Goal: Obtain resource: Obtain resource

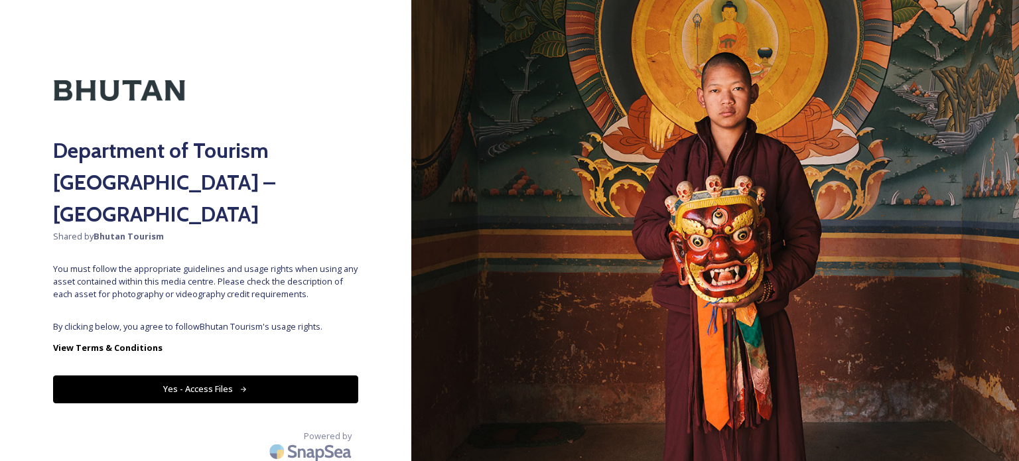
click at [234, 320] on span "By clicking below, you agree to follow Bhutan Tourism 's usage rights." at bounding box center [205, 326] width 305 height 13
click at [204, 376] on div "Department of Tourism [GEOGRAPHIC_DATA] – Brand Centre Shared by Bhutan Tourism…" at bounding box center [205, 230] width 411 height 355
click at [206, 376] on button "Yes - Access Files" at bounding box center [205, 389] width 305 height 27
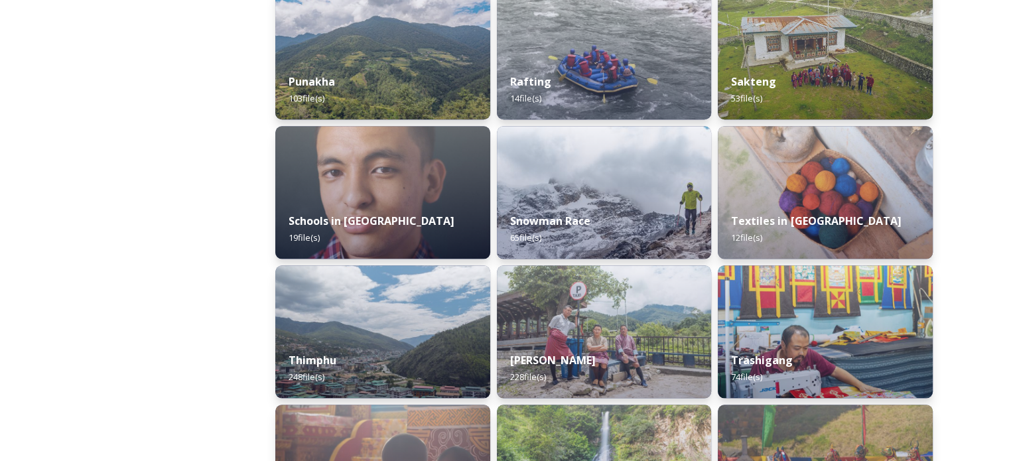
scroll to position [1539, 0]
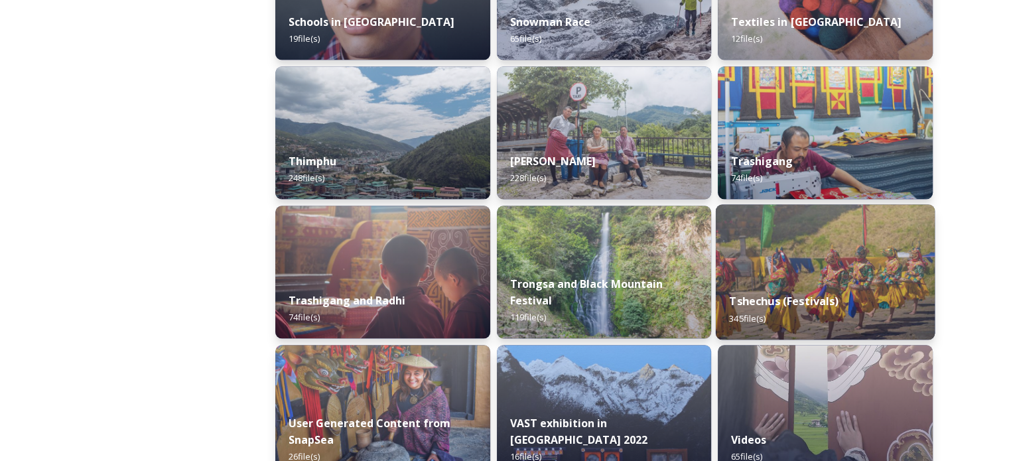
click at [797, 252] on img at bounding box center [825, 271] width 219 height 135
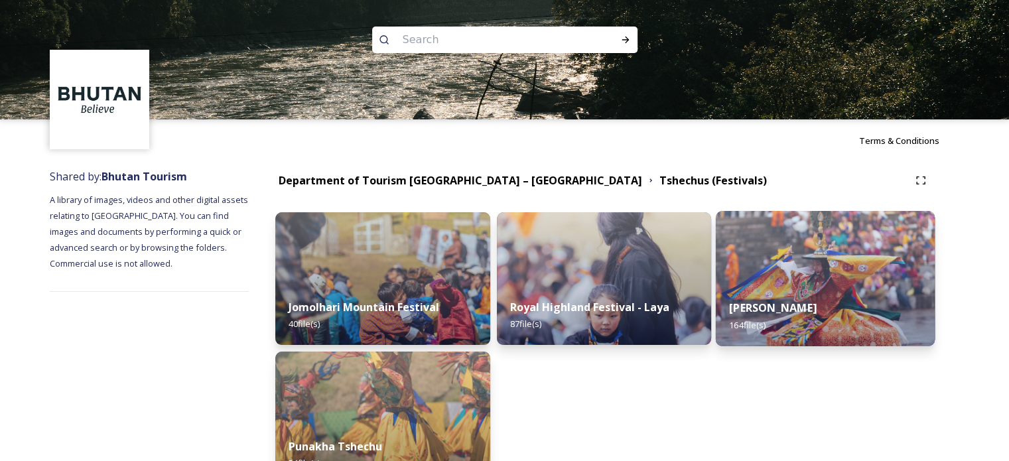
click at [863, 254] on img at bounding box center [825, 278] width 219 height 135
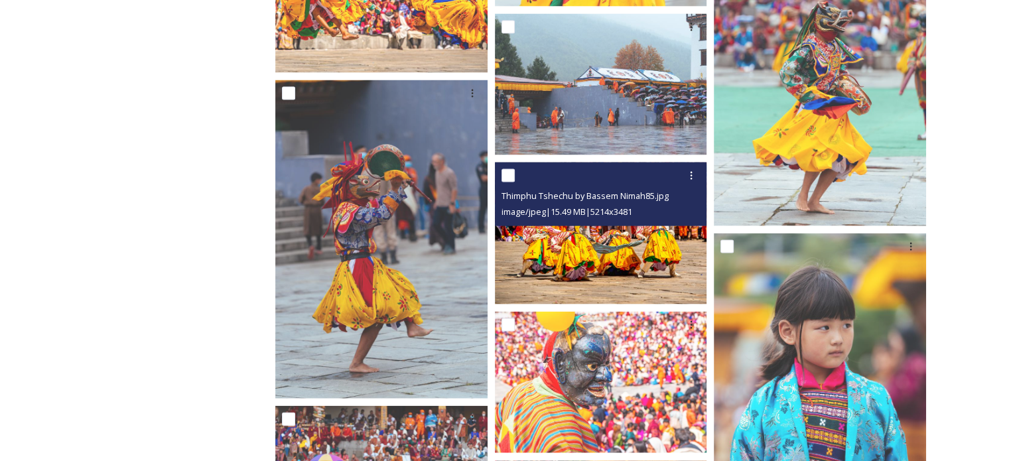
scroll to position [2455, 0]
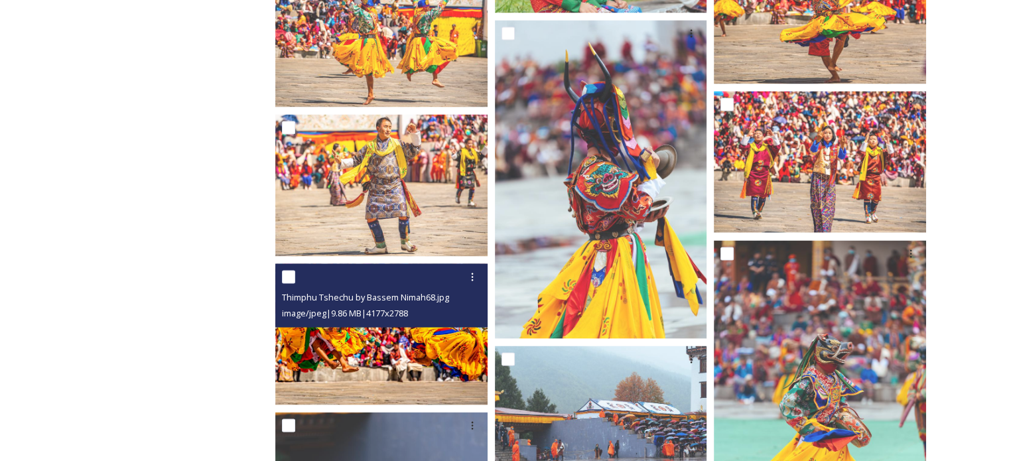
drag, startPoint x: 388, startPoint y: 297, endPoint x: 353, endPoint y: 338, distance: 54.1
click at [353, 338] on img at bounding box center [381, 333] width 212 height 141
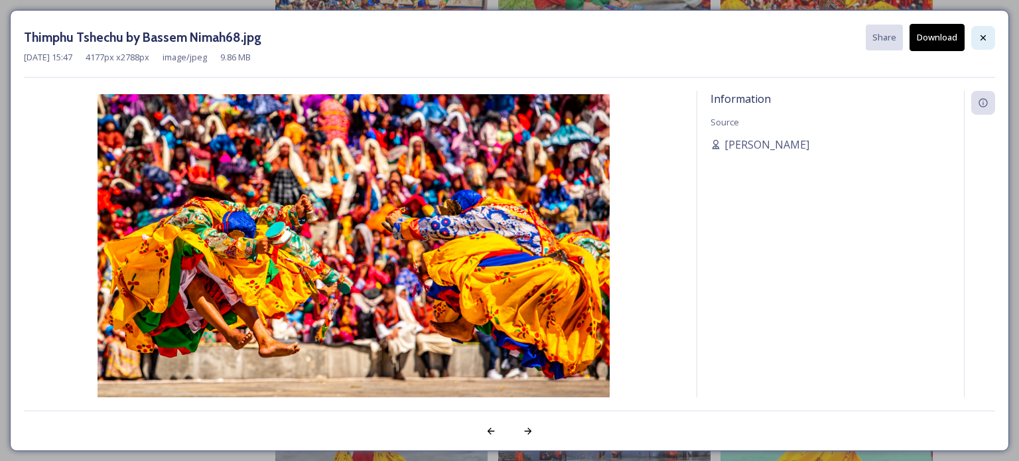
click at [989, 33] on div at bounding box center [983, 38] width 24 height 24
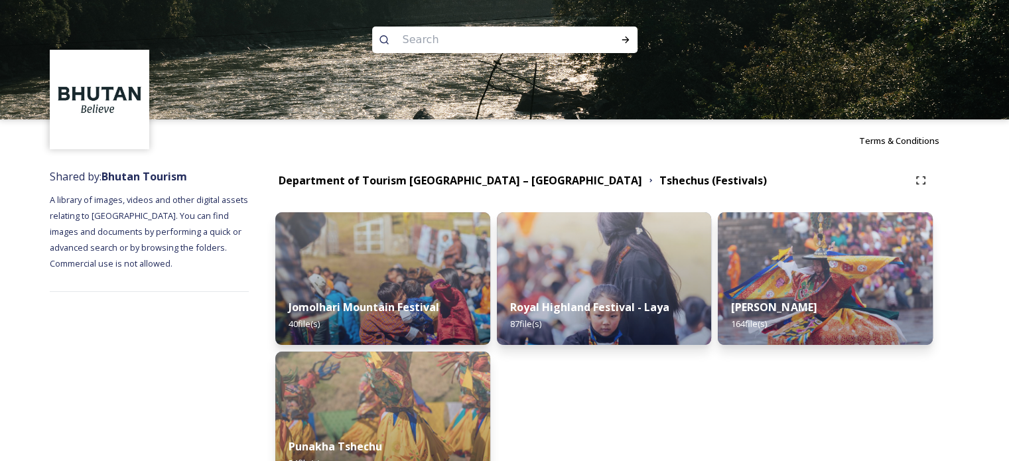
scroll to position [332, 0]
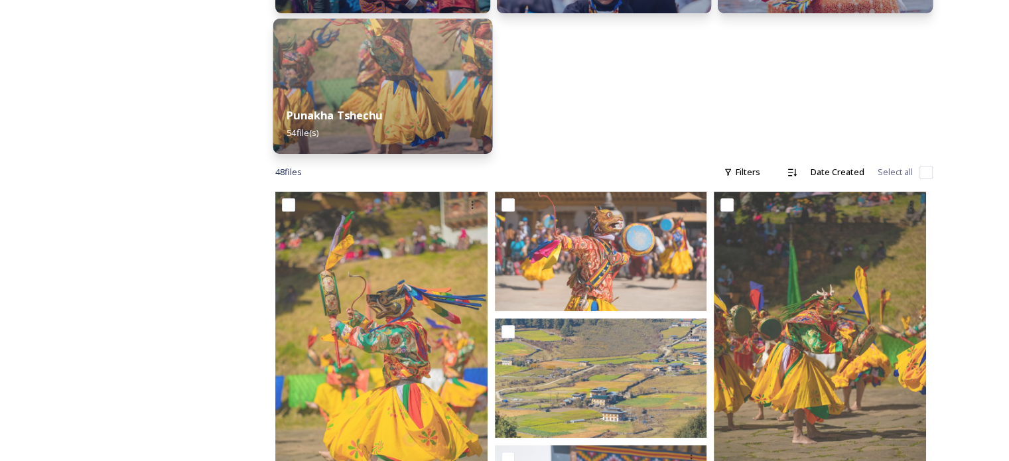
click at [432, 113] on div "Punakha Tshechu 54 file(s)" at bounding box center [382, 124] width 219 height 60
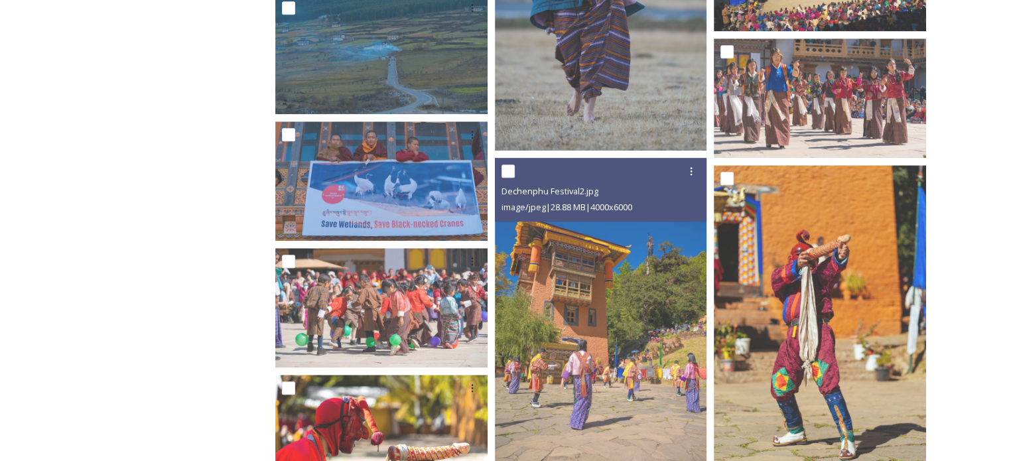
scroll to position [1460, 0]
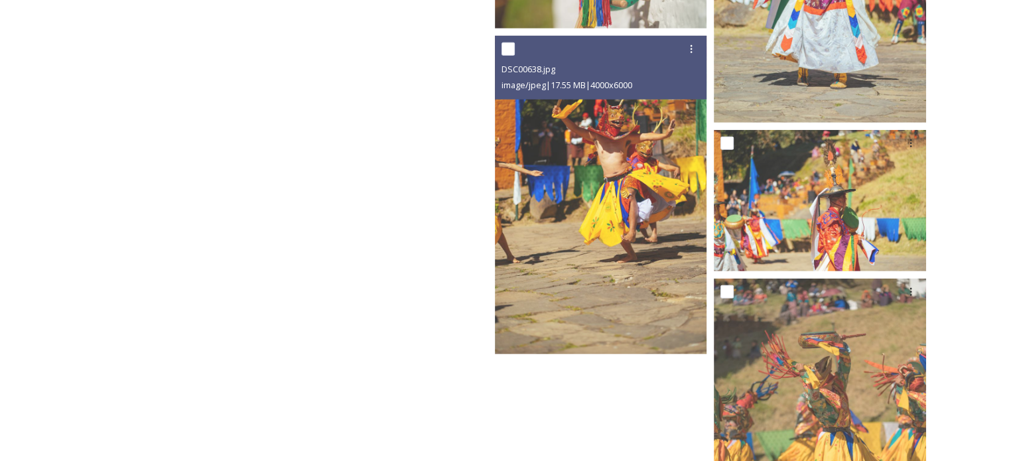
scroll to position [4212, 0]
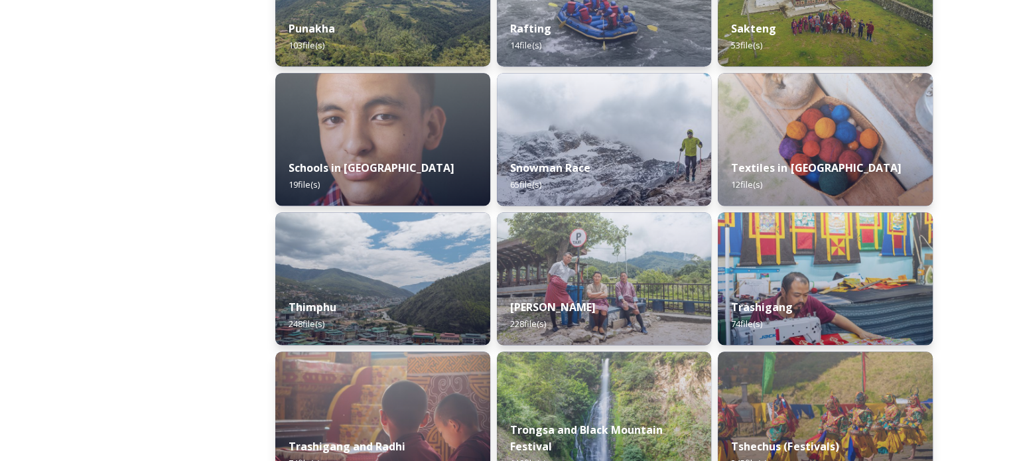
scroll to position [1725, 0]
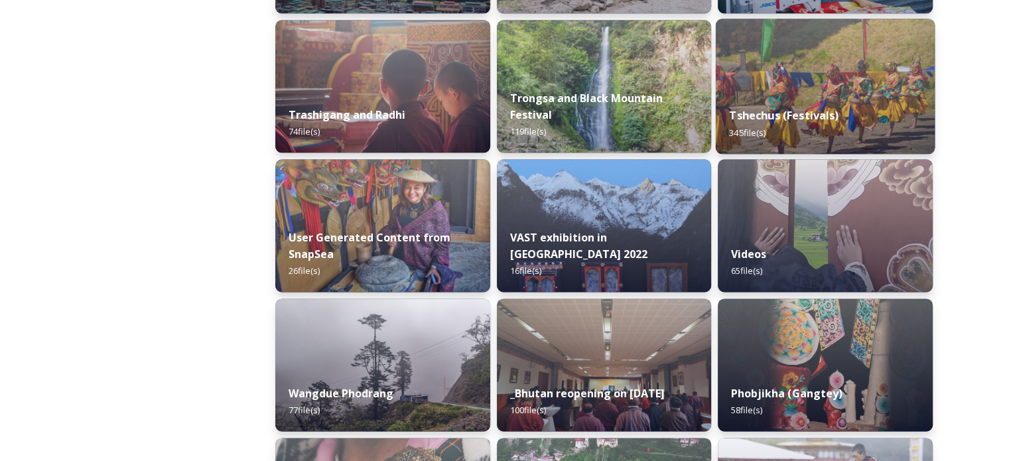
click at [819, 119] on strong "Tshechus (Festivals)" at bounding box center [784, 115] width 109 height 15
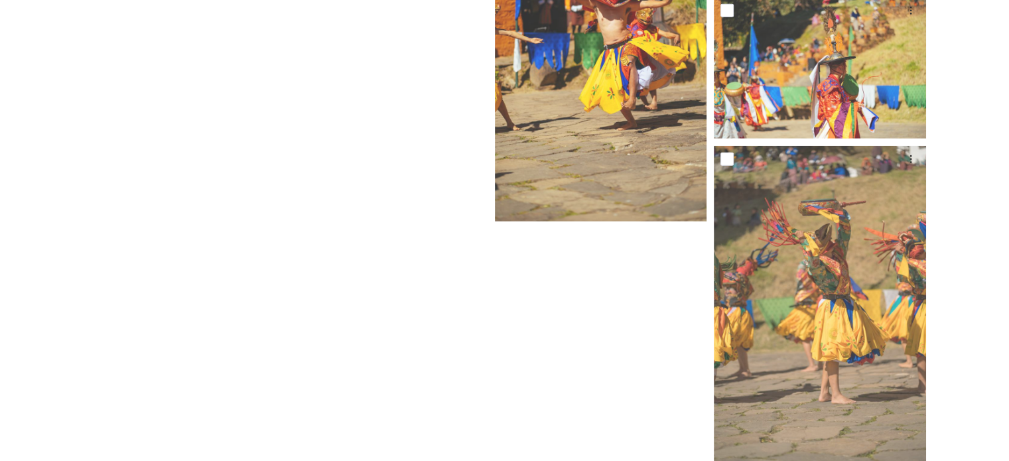
scroll to position [4212, 0]
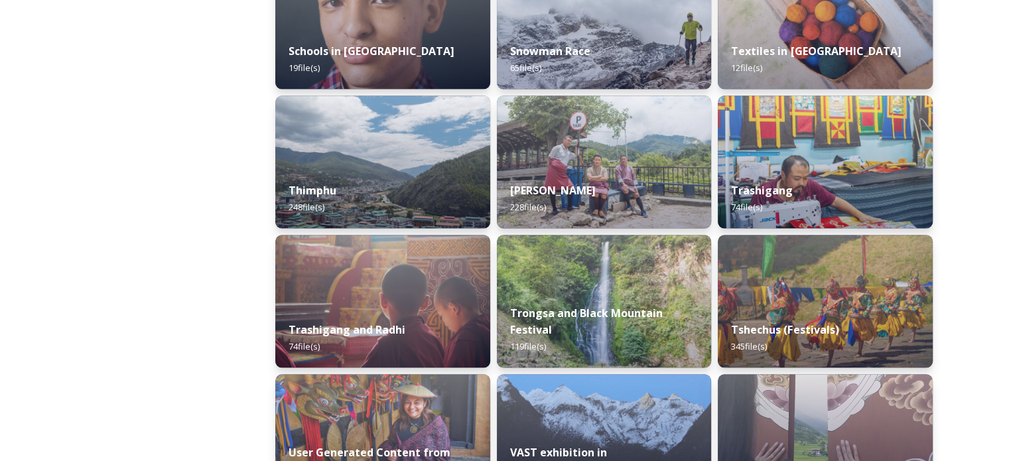
scroll to position [1592, 0]
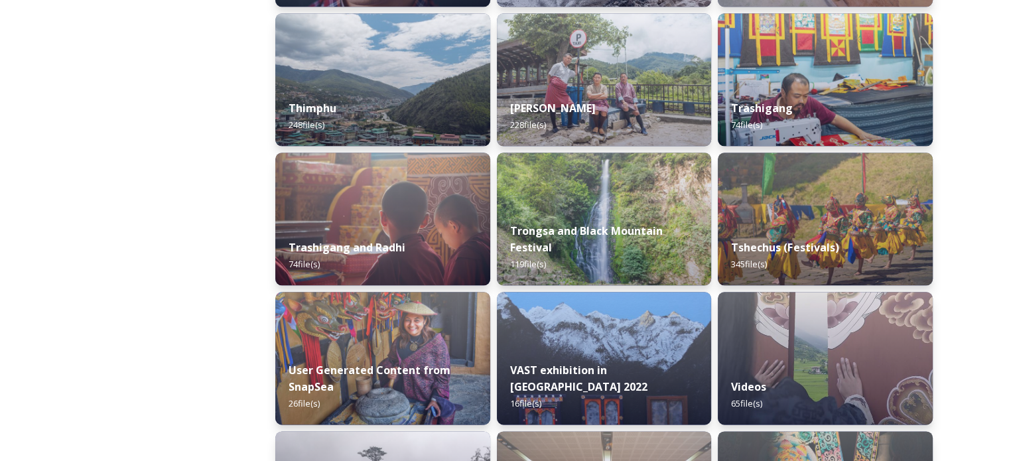
click at [801, 253] on strong "Tshechus (Festivals)" at bounding box center [784, 247] width 107 height 15
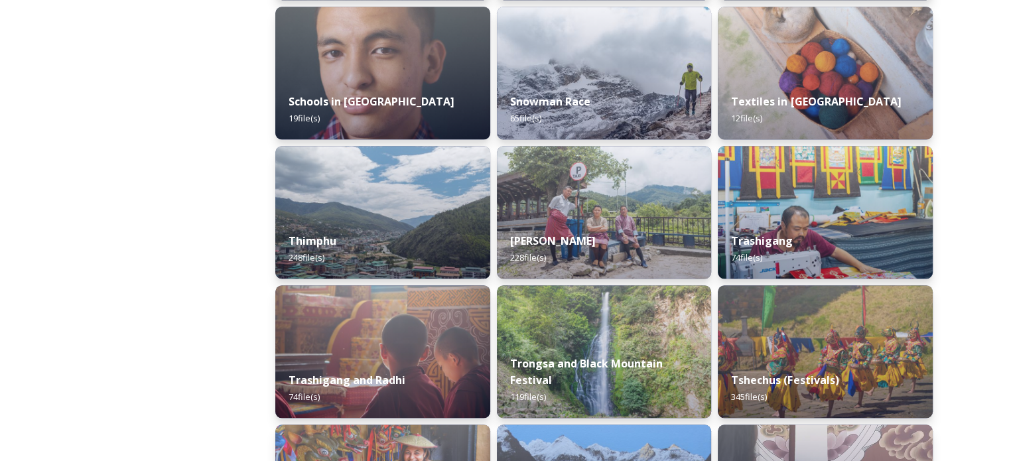
scroll to position [1526, 0]
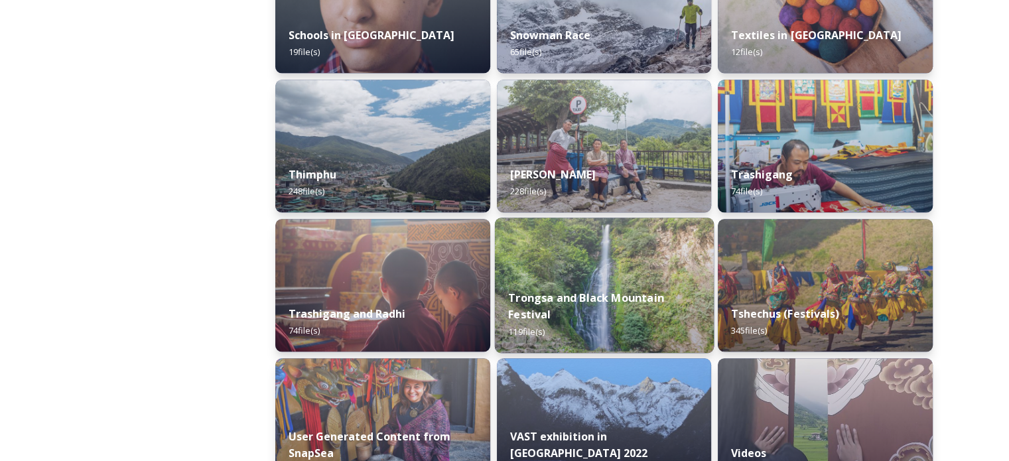
click at [586, 267] on img at bounding box center [603, 285] width 219 height 135
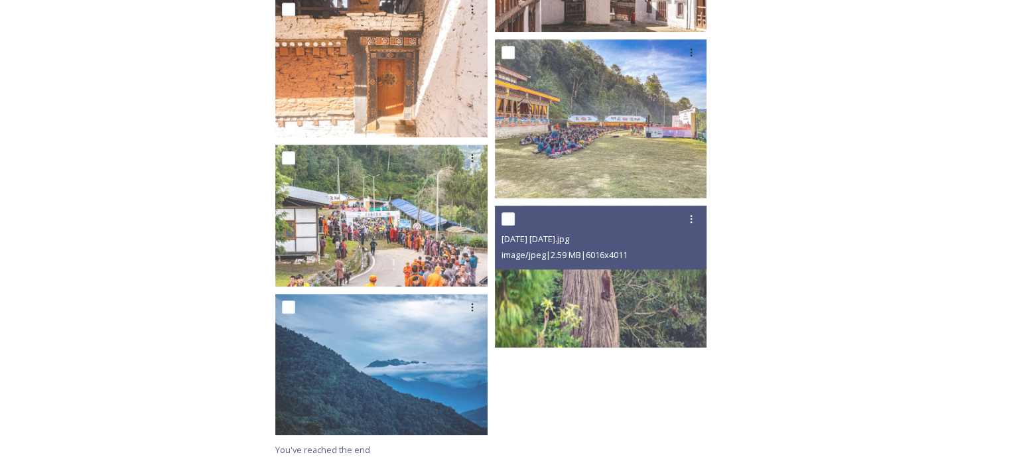
scroll to position [6428, 0]
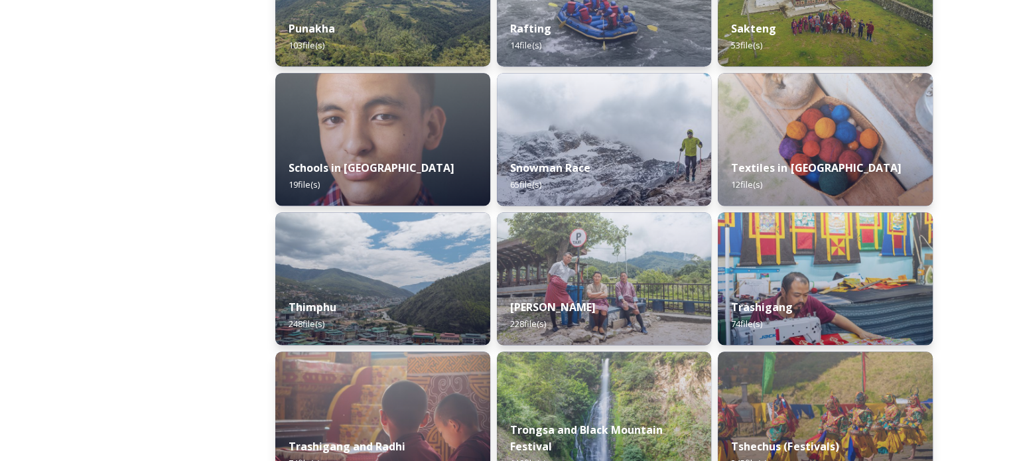
scroll to position [1592, 0]
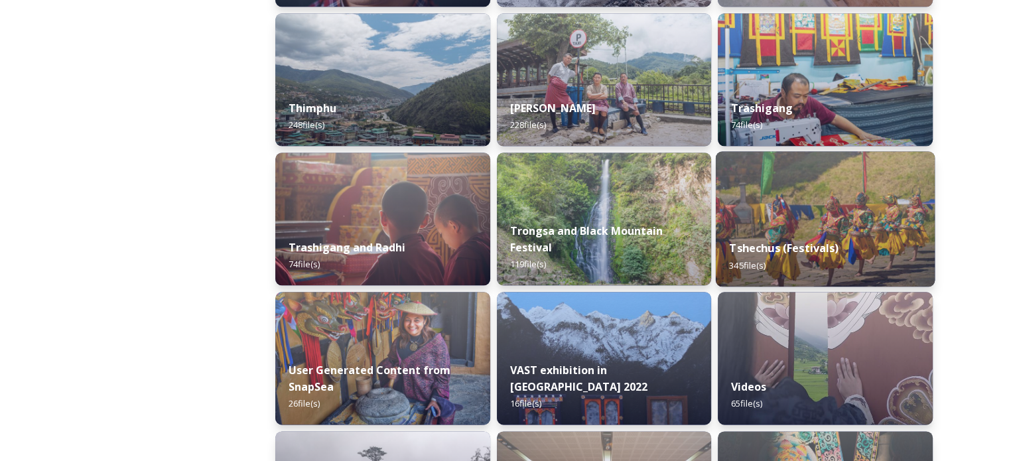
click at [756, 211] on img at bounding box center [825, 218] width 219 height 135
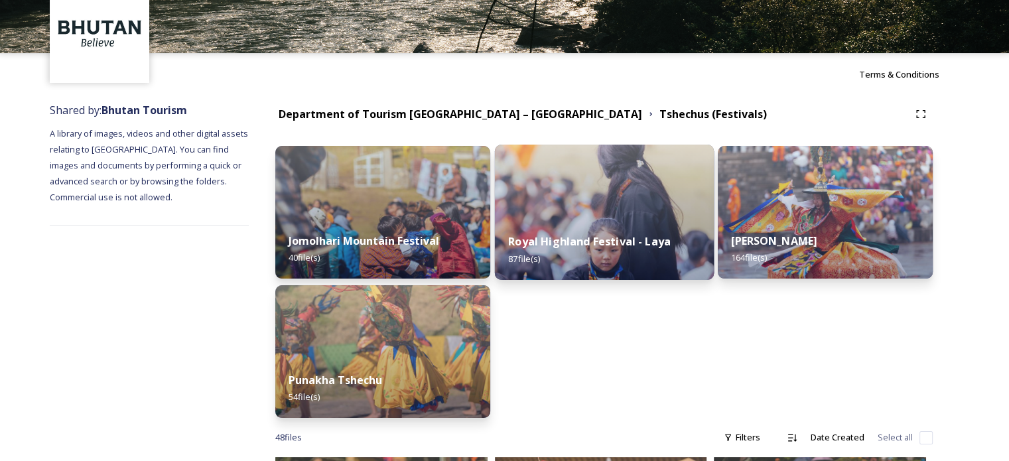
scroll to position [66, 0]
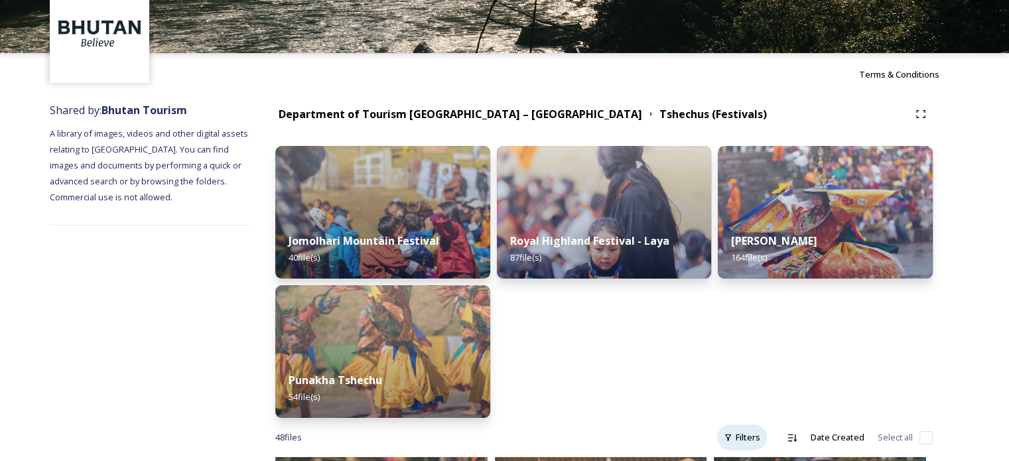
click at [756, 443] on div "Filters" at bounding box center [742, 438] width 50 height 26
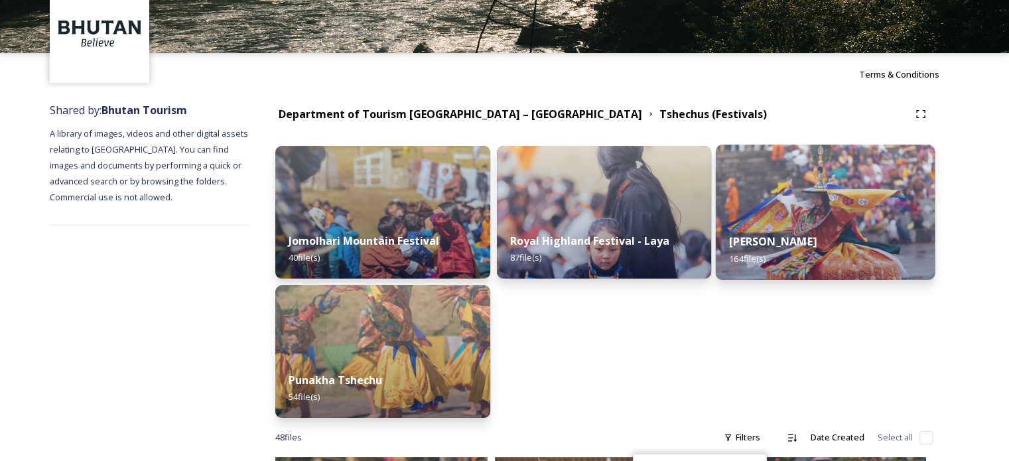
click at [829, 220] on div "Thimphu Tshechu 164 file(s)" at bounding box center [825, 250] width 219 height 60
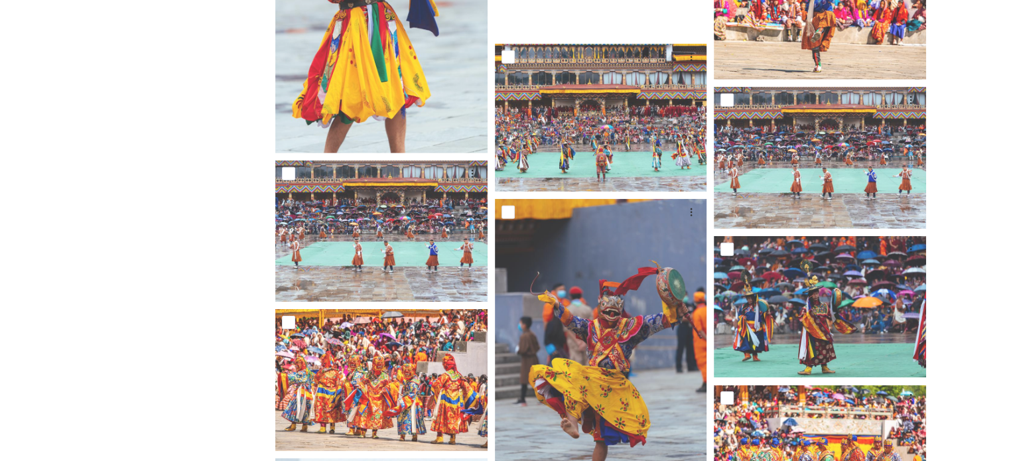
scroll to position [4246, 0]
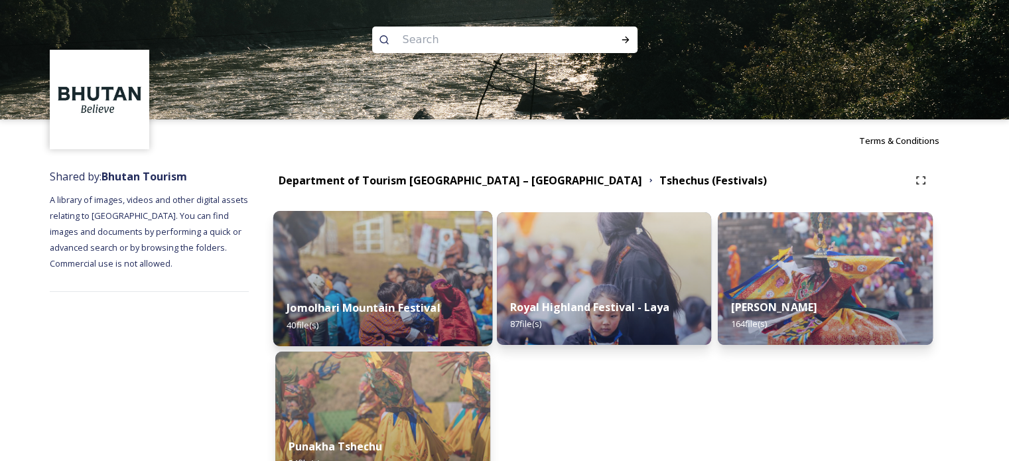
click at [406, 272] on img at bounding box center [382, 278] width 219 height 135
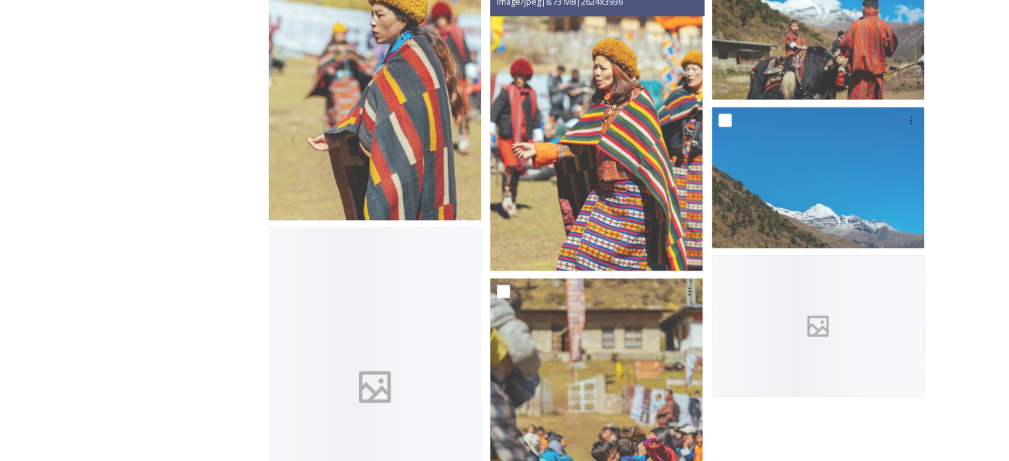
scroll to position [2477, 0]
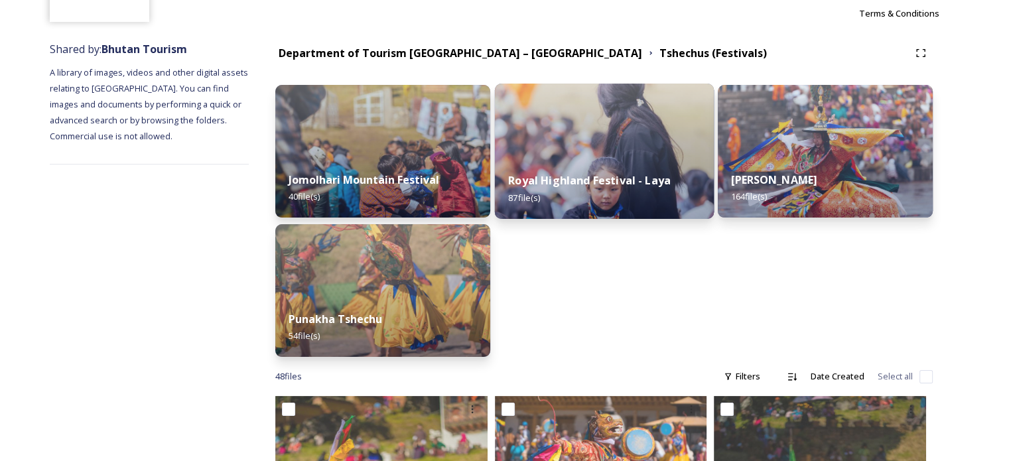
scroll to position [133, 0]
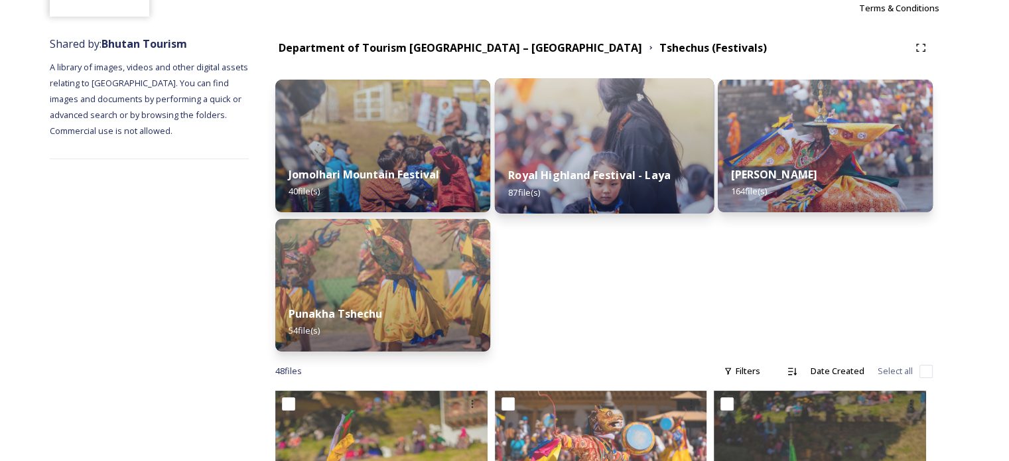
click at [563, 172] on strong "Royal Highland Festival - Laya" at bounding box center [589, 175] width 163 height 15
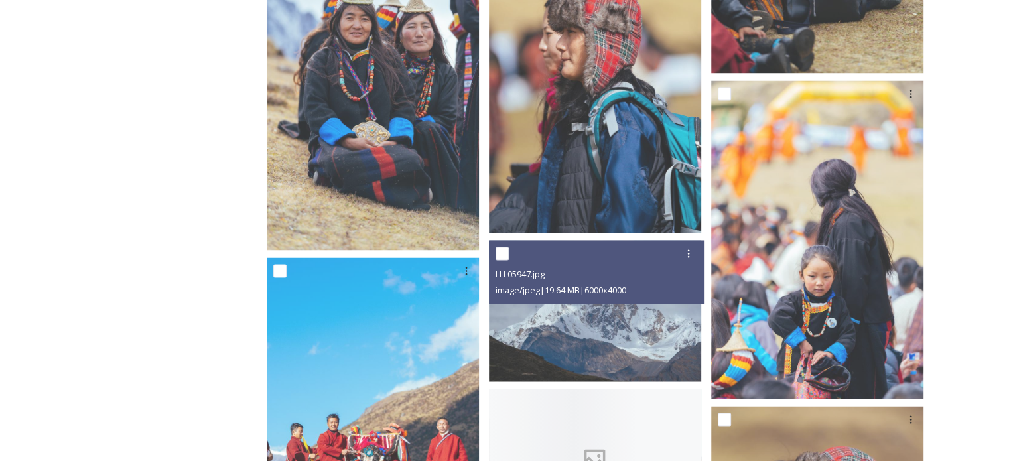
scroll to position [2654, 0]
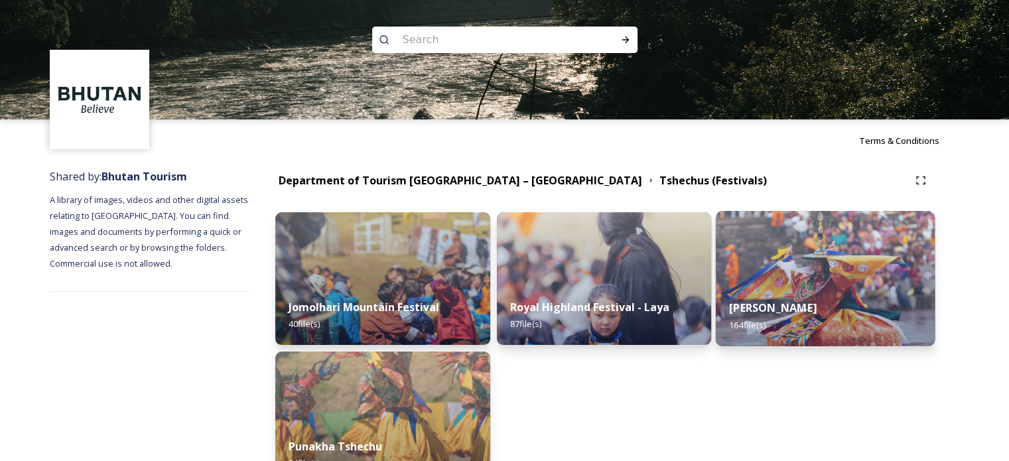
click at [770, 300] on div "Thimphu Tshechu 164 file(s)" at bounding box center [825, 316] width 219 height 60
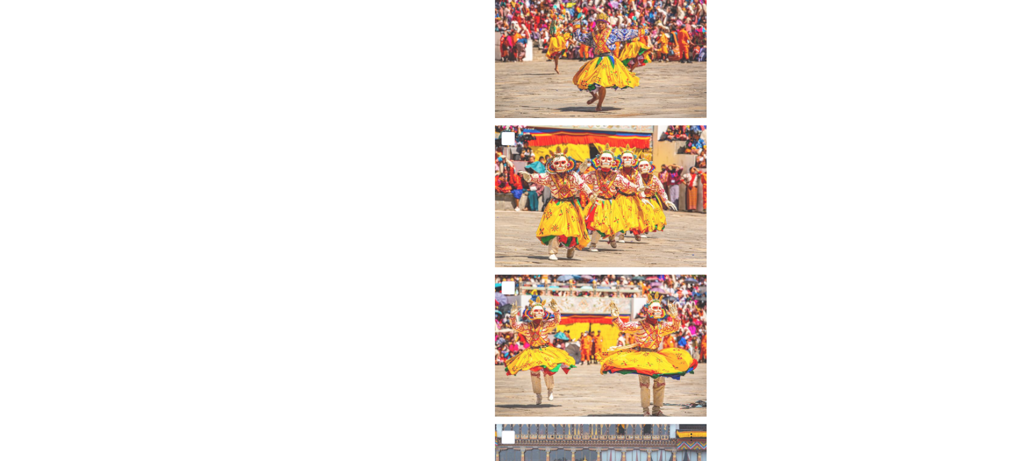
scroll to position [10483, 0]
